Goal: Task Accomplishment & Management: Complete application form

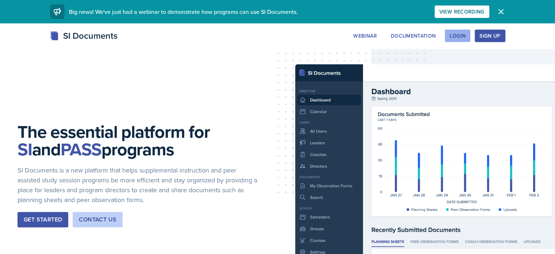
click at [466, 35] on div "Login" at bounding box center [458, 36] width 16 height 6
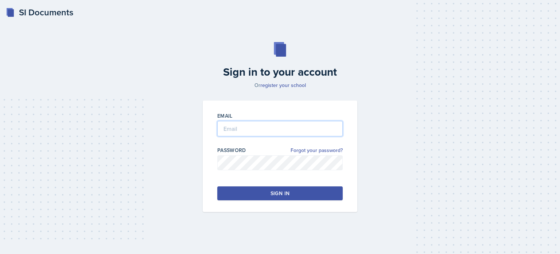
click at [285, 127] on input "email" at bounding box center [280, 128] width 126 height 15
type input "[EMAIL_ADDRESS][DOMAIN_NAME]"
click at [269, 190] on button "Sign in" at bounding box center [280, 193] width 126 height 14
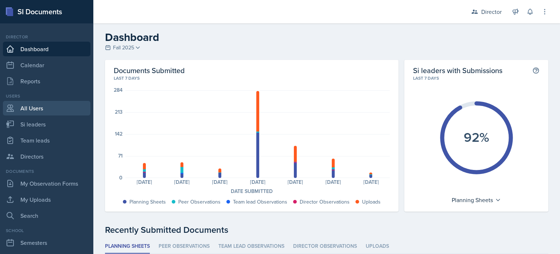
click at [49, 114] on link "All Users" at bounding box center [47, 108] width 88 height 15
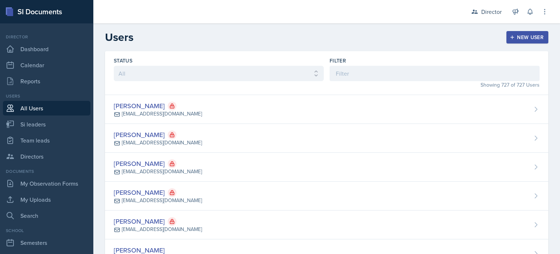
click at [326, 76] on div "Status All Active Inactive Filter Showing 727 of 727 Users" at bounding box center [327, 73] width 444 height 44
click at [338, 73] on input at bounding box center [435, 73] width 210 height 15
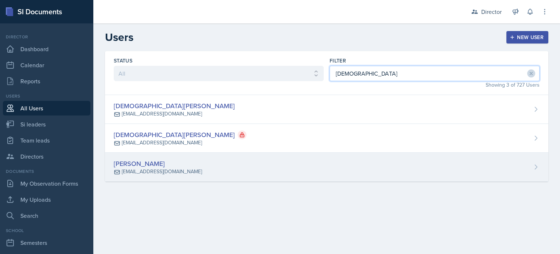
type input "[DEMOGRAPHIC_DATA]"
click at [274, 167] on div "[PERSON_NAME] [EMAIL_ADDRESS][DOMAIN_NAME]" at bounding box center [327, 167] width 444 height 29
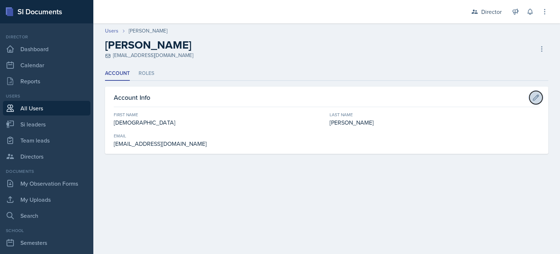
click at [537, 96] on icon at bounding box center [536, 97] width 7 height 7
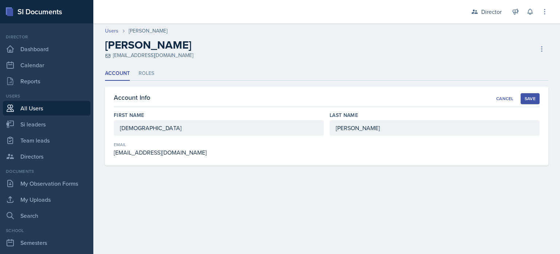
click at [177, 156] on div "[EMAIL_ADDRESS][DOMAIN_NAME]" at bounding box center [219, 152] width 210 height 9
click at [502, 98] on div "Cancel" at bounding box center [506, 99] width 18 height 6
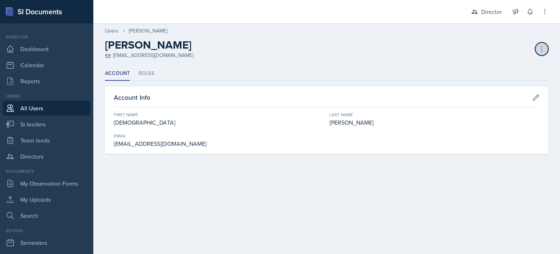
click at [542, 52] on icon at bounding box center [542, 48] width 7 height 7
click at [538, 46] on button at bounding box center [542, 48] width 13 height 13
click at [153, 73] on li "Roles" at bounding box center [147, 73] width 16 height 14
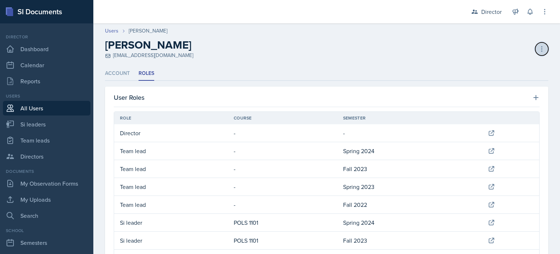
click at [539, 48] on icon at bounding box center [542, 48] width 7 height 7
click at [550, 6] on div "Director Director Team lead 4 - Iceberg / Fall 2022 Team lead 4 - Queen / Sprin…" at bounding box center [326, 11] width 467 height 23
click at [546, 13] on icon at bounding box center [544, 11] width 7 height 7
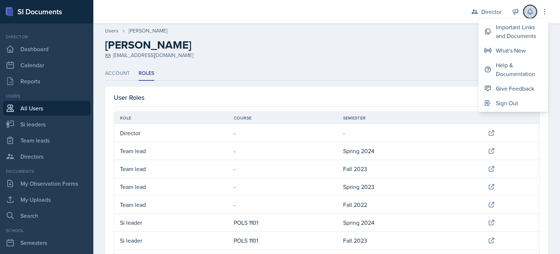
click at [530, 13] on icon at bounding box center [530, 11] width 7 height 7
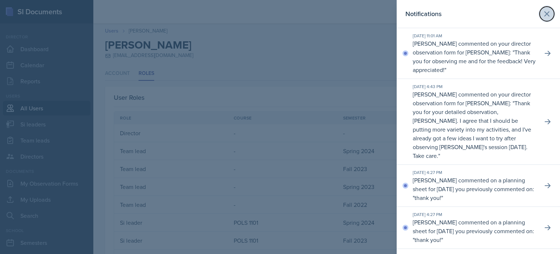
click at [546, 19] on button at bounding box center [547, 14] width 15 height 15
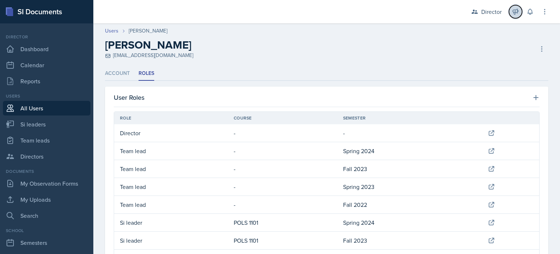
click at [513, 14] on icon at bounding box center [515, 11] width 7 height 7
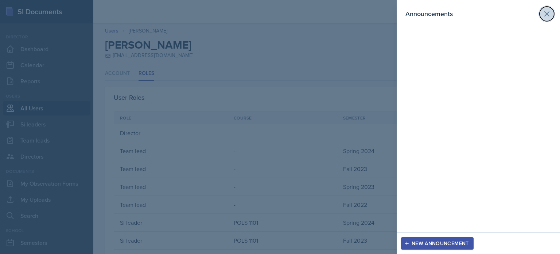
click at [543, 17] on icon at bounding box center [547, 13] width 9 height 9
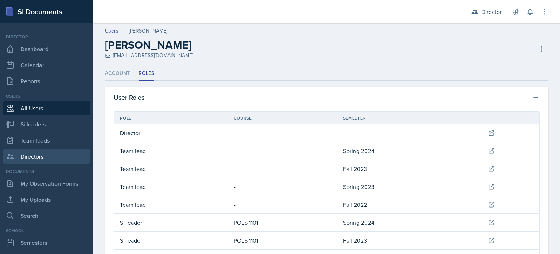
scroll to position [99, 0]
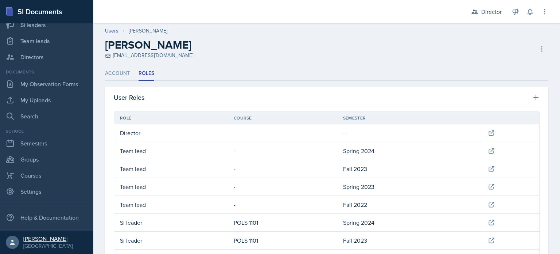
click at [42, 236] on div "[PERSON_NAME]" at bounding box center [47, 238] width 49 height 7
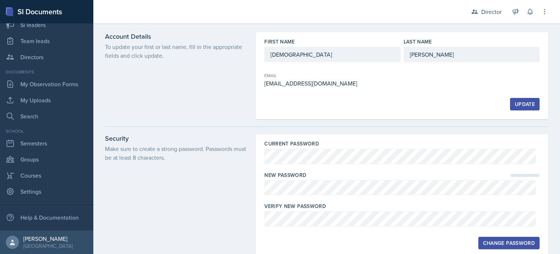
click at [348, 84] on div "[EMAIL_ADDRESS][DOMAIN_NAME]" at bounding box center [333, 83] width 136 height 9
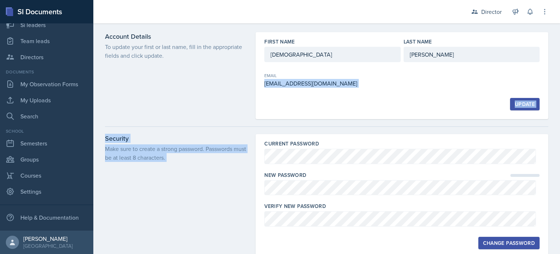
drag, startPoint x: 348, startPoint y: 84, endPoint x: 216, endPoint y: 143, distance: 144.2
click at [216, 143] on div "Account Details To update your first or last name, fill in the appropriate fiel…" at bounding box center [326, 182] width 467 height 300
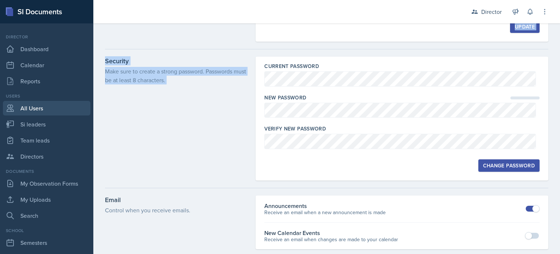
click at [44, 106] on link "All Users" at bounding box center [47, 108] width 88 height 15
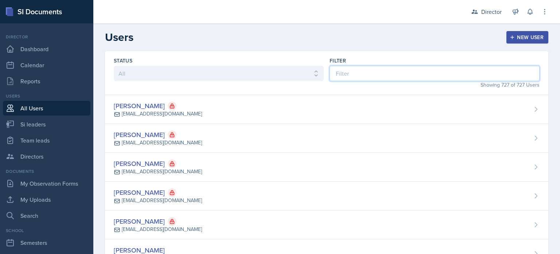
click at [420, 66] on input at bounding box center [435, 73] width 210 height 15
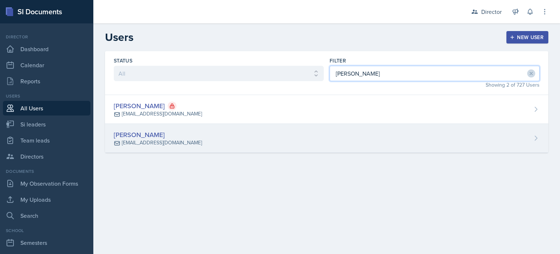
type input "[PERSON_NAME]"
click at [335, 137] on div "[PERSON_NAME] [EMAIL_ADDRESS][DOMAIN_NAME]" at bounding box center [327, 138] width 444 height 29
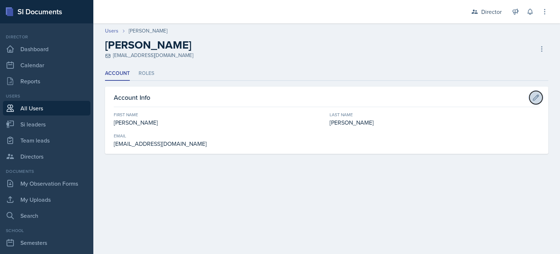
click at [541, 96] on button at bounding box center [536, 97] width 13 height 13
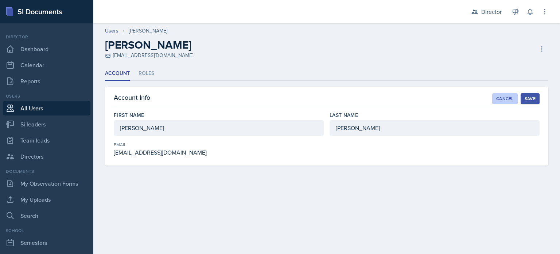
click at [505, 100] on div "Cancel" at bounding box center [506, 99] width 18 height 6
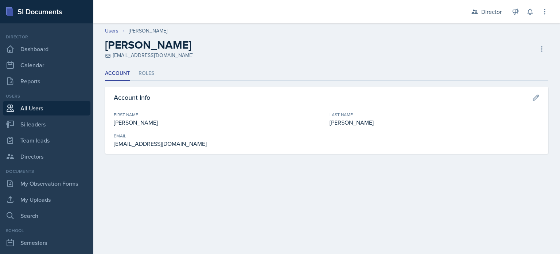
click at [549, 47] on div "Users [PERSON_NAME] [PERSON_NAME] [EMAIL_ADDRESS][DOMAIN_NAME] Deactivate User …" at bounding box center [326, 43] width 467 height 32
click at [546, 48] on button at bounding box center [542, 48] width 13 height 13
click at [152, 76] on li "Roles" at bounding box center [147, 73] width 16 height 14
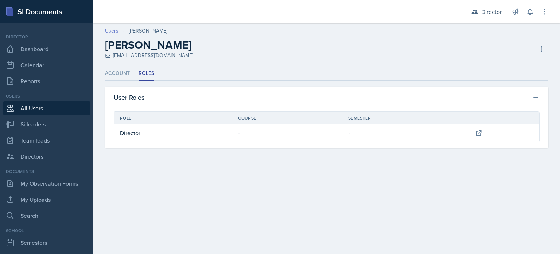
click at [114, 31] on link "Users" at bounding box center [112, 31] width 14 height 8
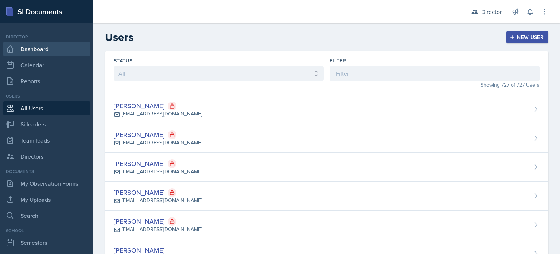
click at [70, 49] on link "Dashboard" at bounding box center [47, 49] width 88 height 15
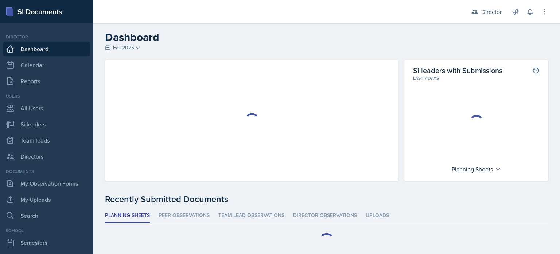
click at [57, 73] on div "Director Dashboard Calendar Reports" at bounding box center [47, 61] width 88 height 55
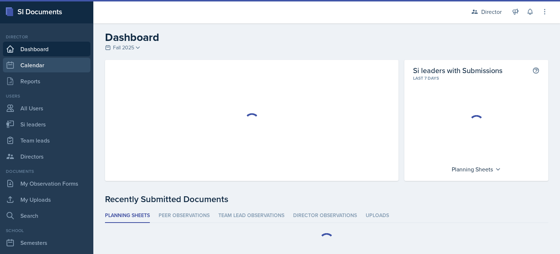
click at [57, 69] on link "Calendar" at bounding box center [47, 65] width 88 height 15
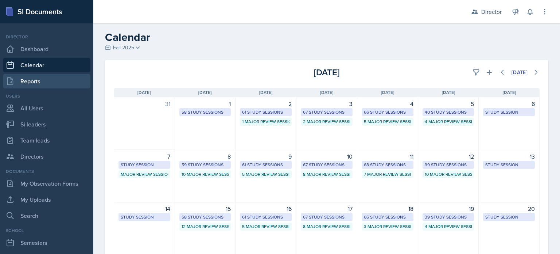
click at [48, 84] on link "Reports" at bounding box center [47, 81] width 88 height 15
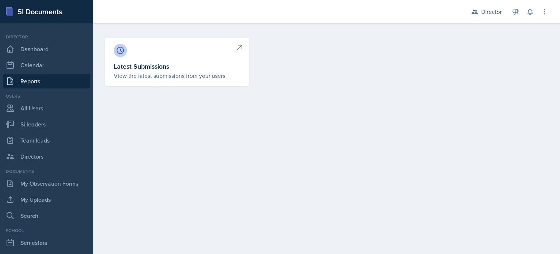
click at [139, 46] on div at bounding box center [177, 50] width 127 height 13
select select "1"
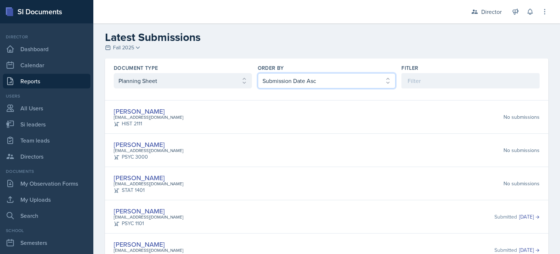
click at [273, 77] on select "Select order by Submission Date Asc Submission Date Desc User Last Name" at bounding box center [327, 80] width 138 height 15
select select "2"
click at [258, 73] on select "Select order by Submission Date Asc Submission Date Desc User Last Name" at bounding box center [327, 80] width 138 height 15
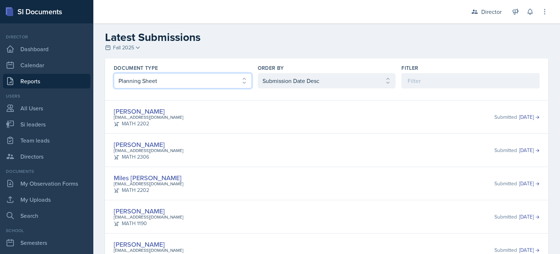
click at [234, 77] on select "Select document type Planning Sheet Peer Observation Form Team lead Observation…" at bounding box center [183, 80] width 138 height 15
select select "2"
click at [114, 73] on select "Select document type Planning Sheet Peer Observation Form Team lead Observation…" at bounding box center [183, 80] width 138 height 15
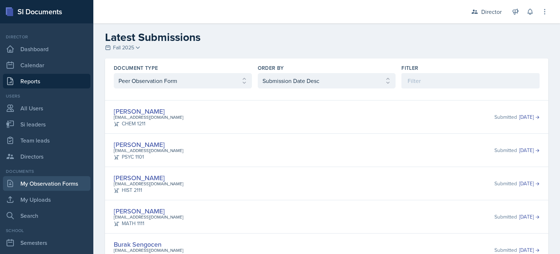
click at [73, 178] on link "My Observation Forms" at bounding box center [47, 183] width 88 height 15
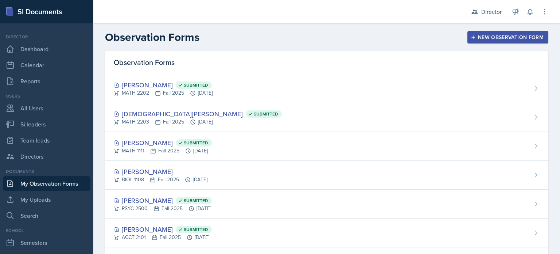
click at [473, 39] on div "New Observation Form" at bounding box center [509, 37] width 72 height 6
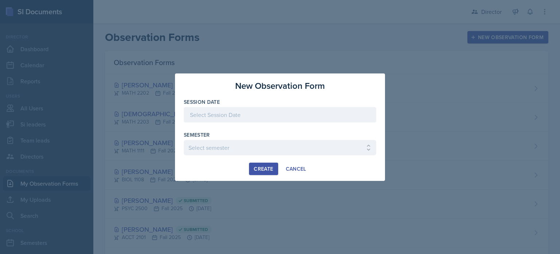
click at [361, 111] on div at bounding box center [280, 114] width 193 height 15
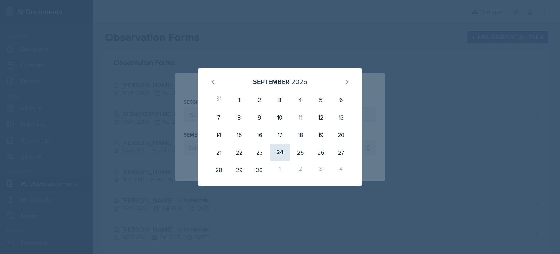
click at [278, 159] on div "24" at bounding box center [280, 152] width 20 height 18
type input "[DATE]"
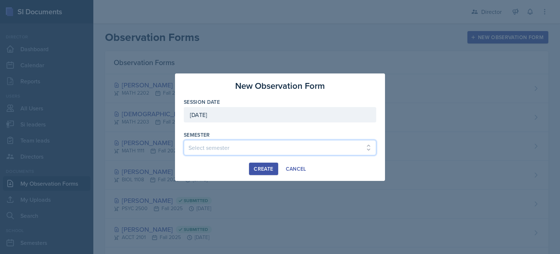
click at [275, 147] on select "Select semester Fall 2025 Summer 2025 Spring 2025 Fall 2024 Summer 2024 Spring …" at bounding box center [280, 147] width 193 height 15
select select "2bed604d-1099-4043-b1bc-2365e8740244"
click at [184, 140] on select "Select semester Fall 2025 Summer 2025 Spring 2025 Fall 2024 Summer 2024 Spring …" at bounding box center [280, 147] width 193 height 15
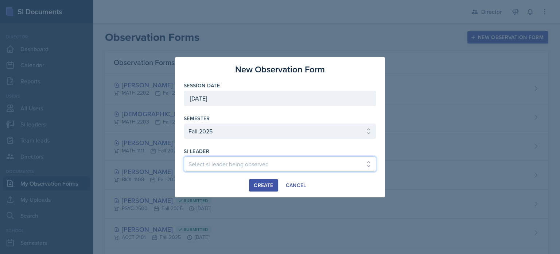
click at [269, 164] on select "Select si leader being observed [PERSON_NAME] [PERSON_NAME] [PERSON_NAME] [PERS…" at bounding box center [280, 163] width 193 height 15
select select "7a65e46b-6849-43ac-9741-77b43387d295"
click at [184, 156] on select "Select si leader being observed [PERSON_NAME] [PERSON_NAME] [PERSON_NAME] [PERS…" at bounding box center [280, 163] width 193 height 15
click at [263, 180] on button "Create" at bounding box center [263, 185] width 29 height 12
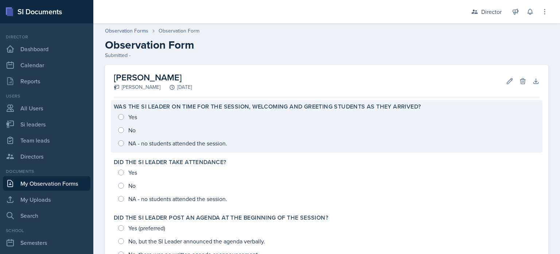
click at [121, 117] on div "Yes No NA - no students attended the session." at bounding box center [327, 129] width 426 height 39
